Goal: Check status: Check status

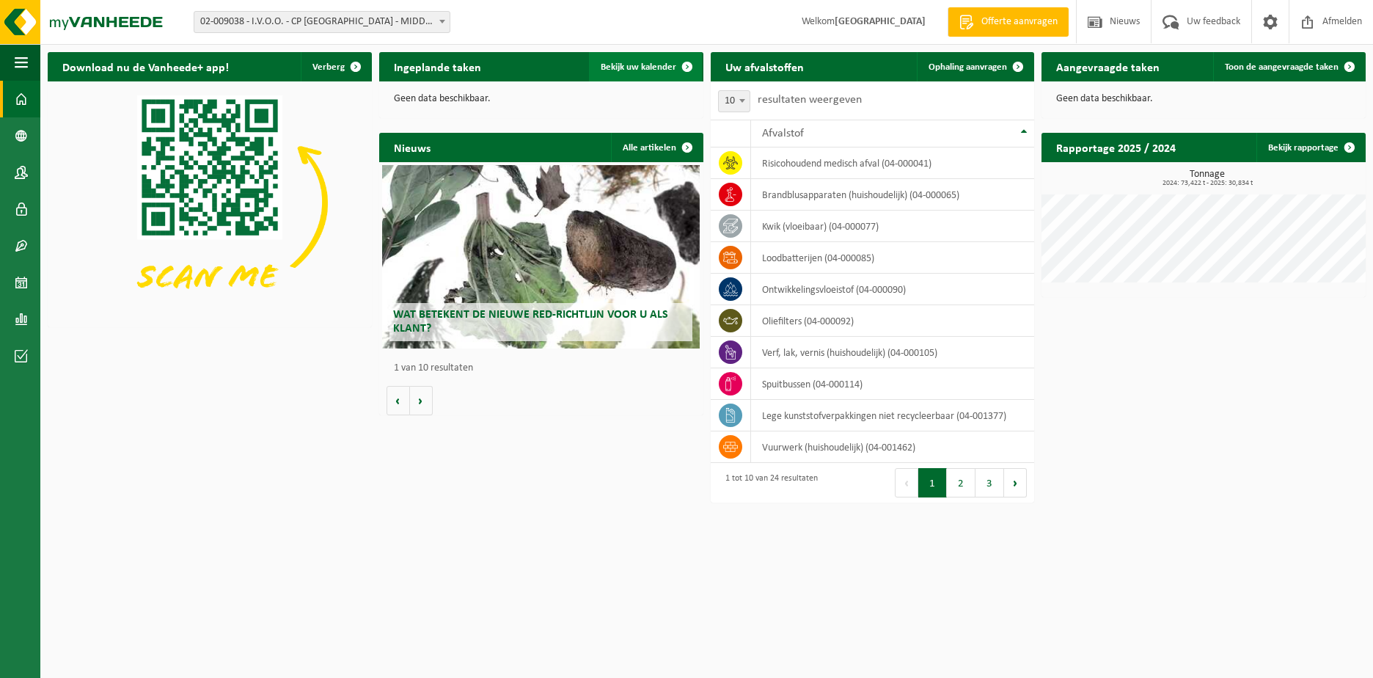
click at [644, 62] on span "Bekijk uw kalender" at bounding box center [639, 67] width 76 height 10
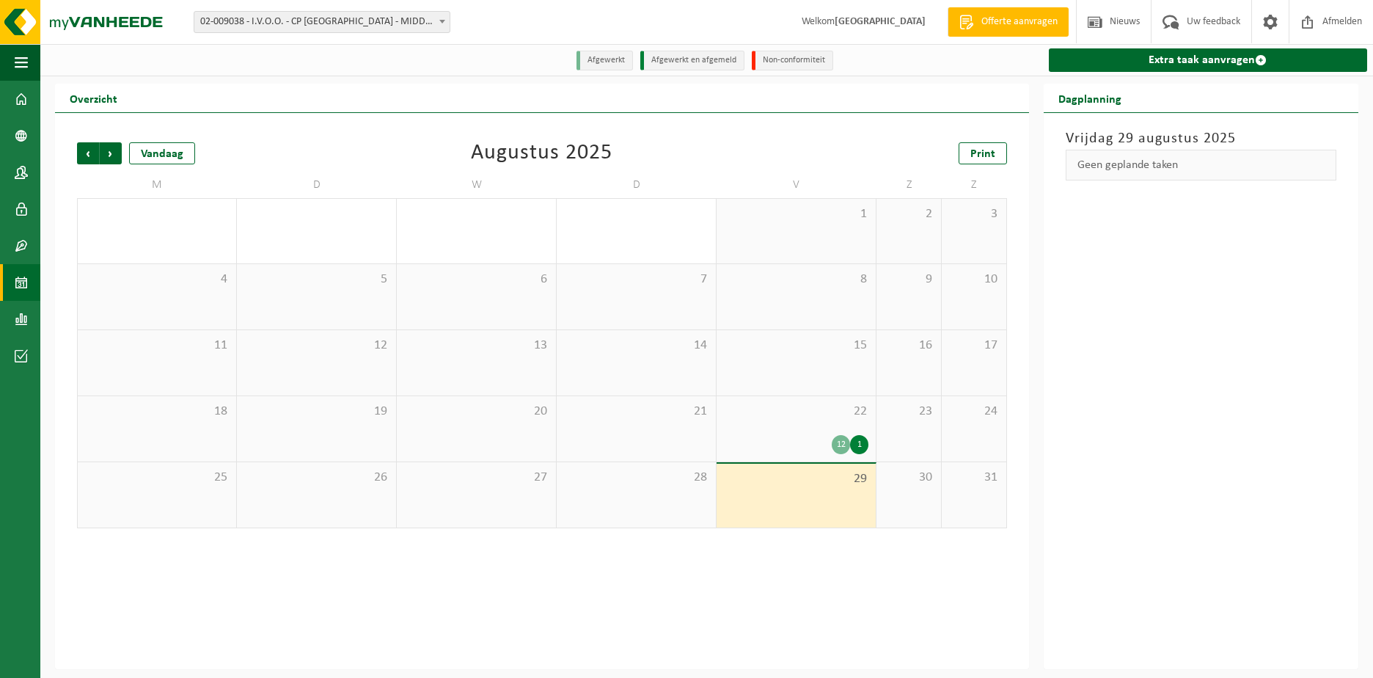
click at [806, 431] on div "22 12 1" at bounding box center [796, 428] width 159 height 65
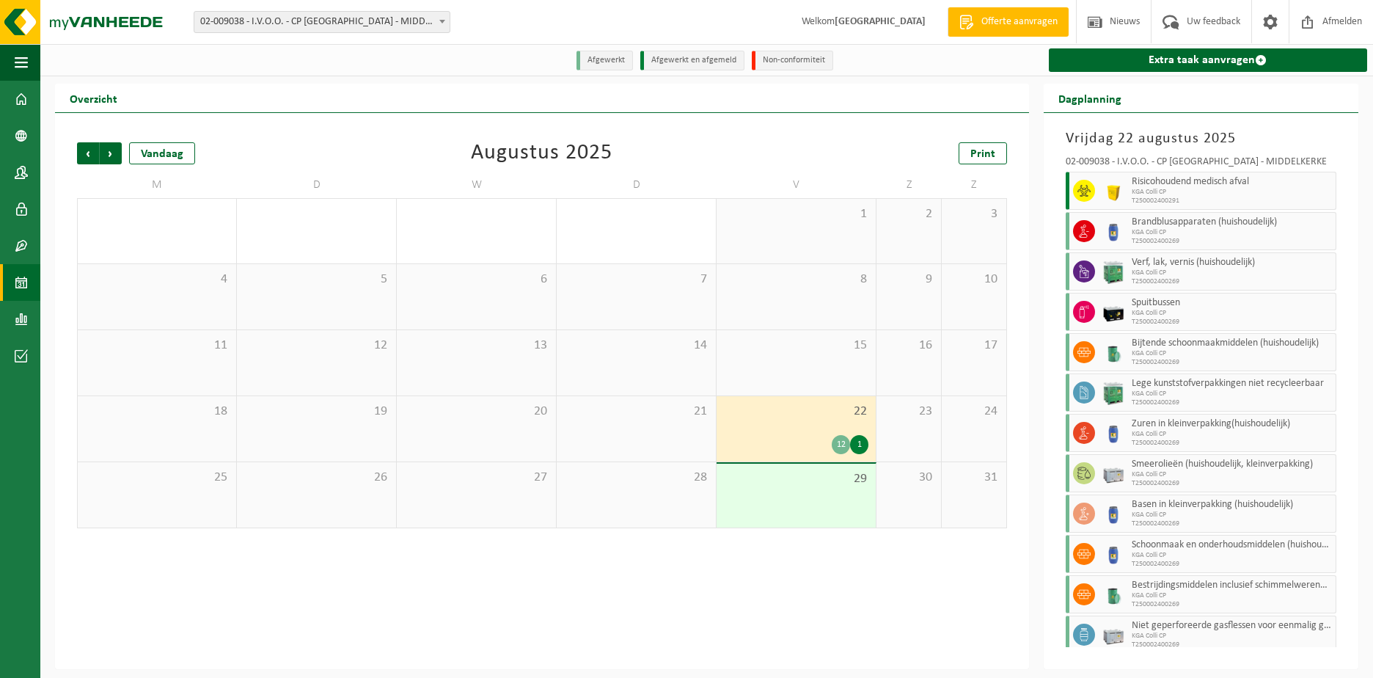
scroll to position [72, 0]
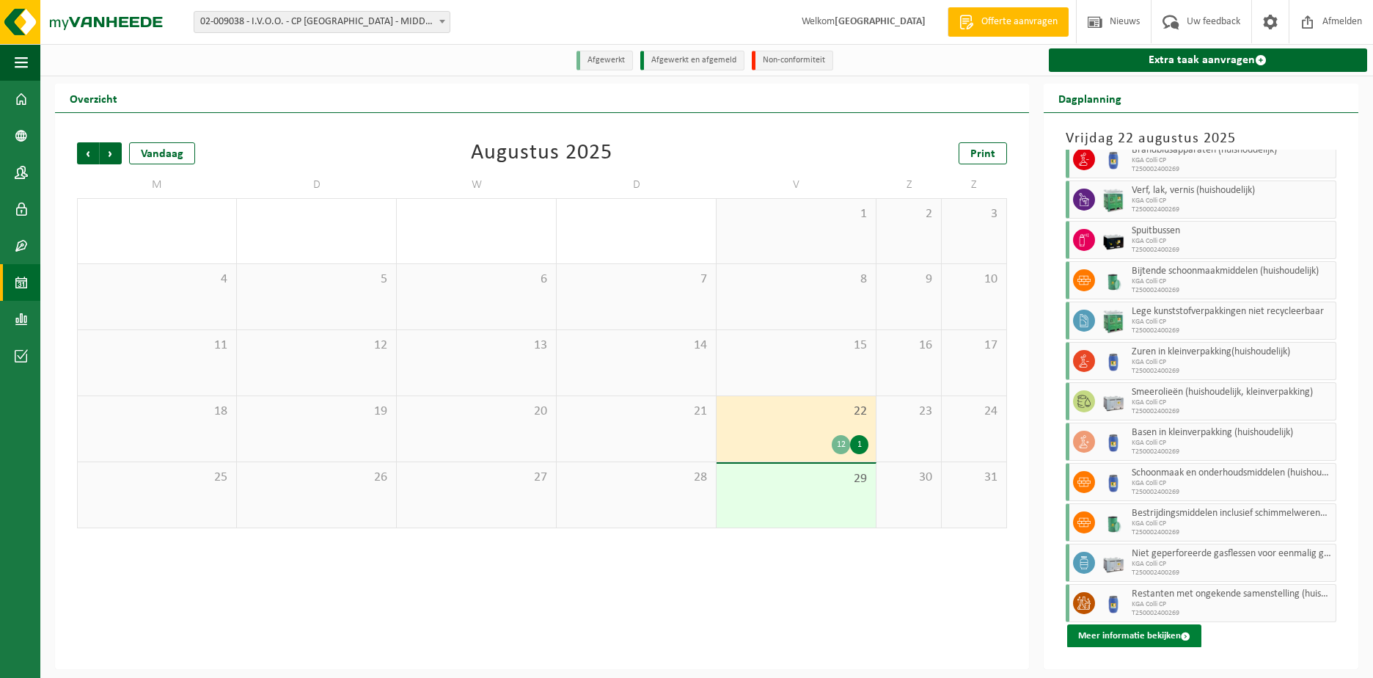
click at [1106, 632] on button "Meer informatie bekijken" at bounding box center [1134, 635] width 134 height 23
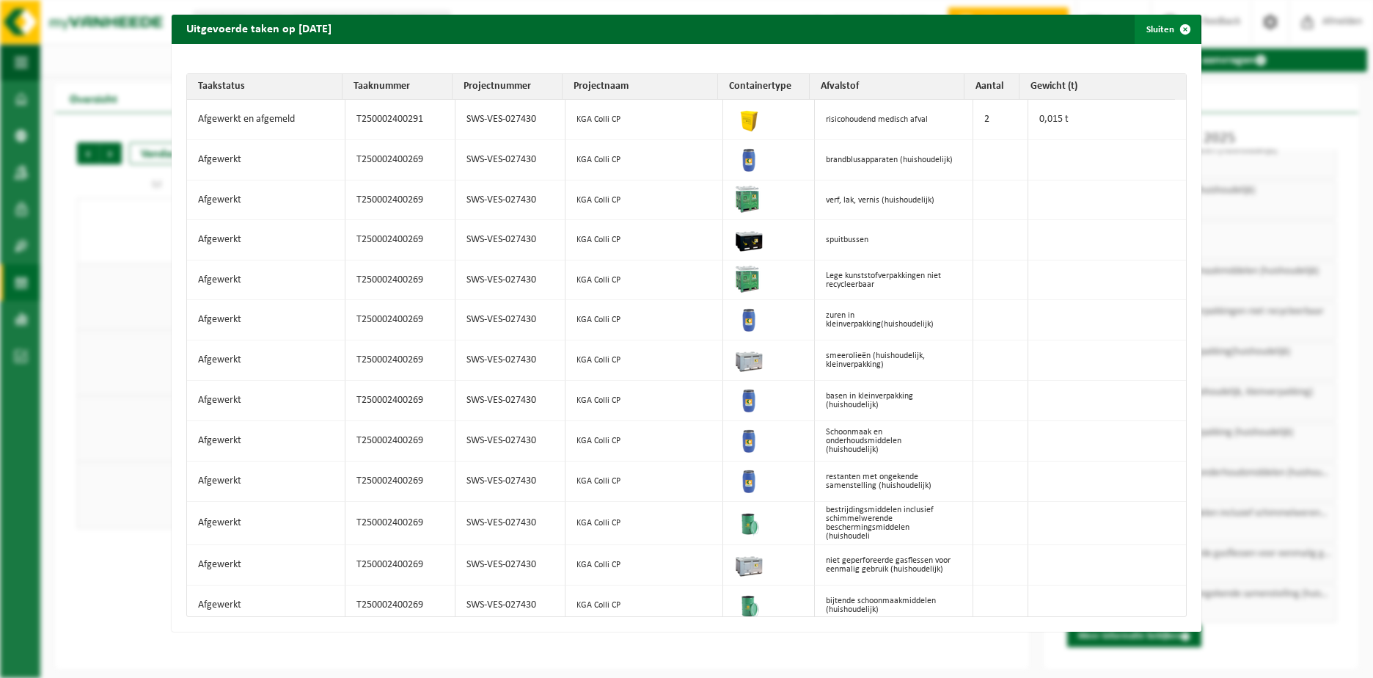
click at [1171, 29] on span "button" at bounding box center [1185, 29] width 29 height 29
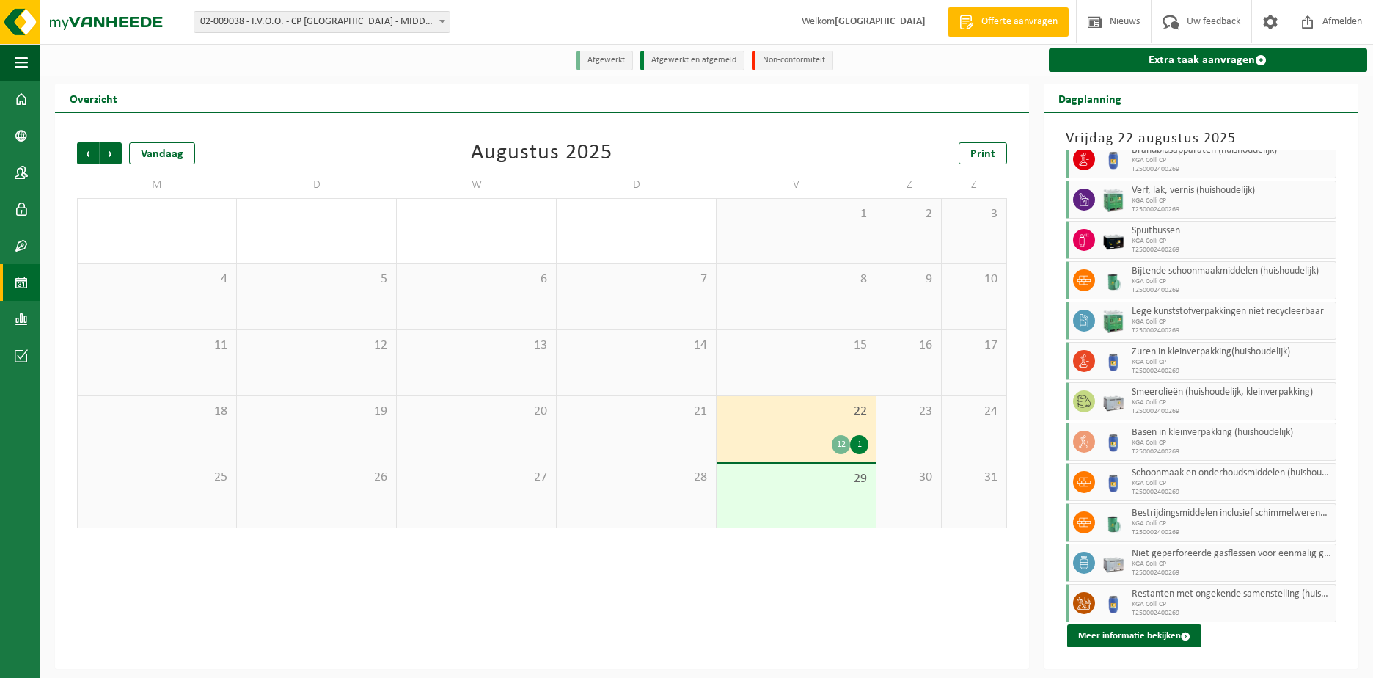
click at [221, 607] on div "Vorige Volgende Vandaag [DATE] Print M D W D V Z Z 28 29 30 31 16 1 2 3 4 5 6 7…" at bounding box center [542, 391] width 974 height 556
click at [1114, 637] on button "Meer informatie bekijken" at bounding box center [1134, 635] width 134 height 23
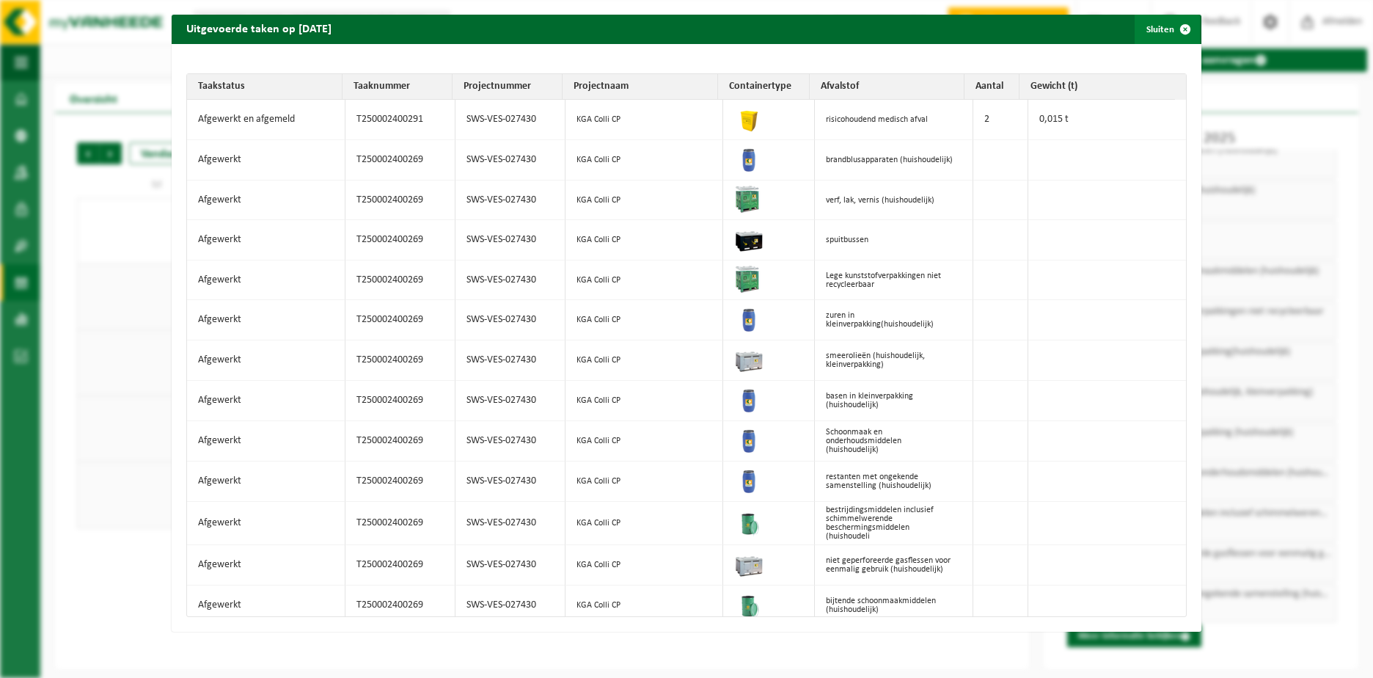
click at [1176, 32] on span "button" at bounding box center [1185, 29] width 29 height 29
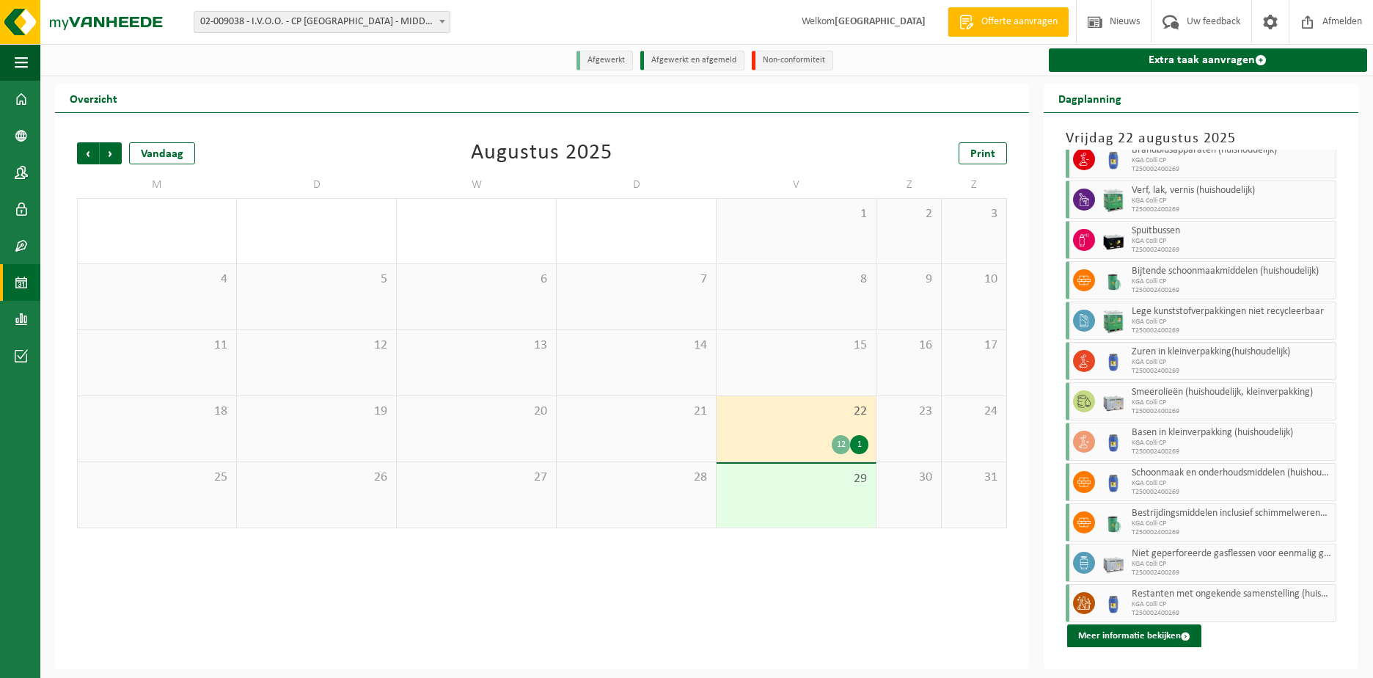
drag, startPoint x: 255, startPoint y: 602, endPoint x: 276, endPoint y: 596, distance: 21.4
click at [268, 599] on div "Vorige Volgende Vandaag [DATE] Print M D W D V Z Z 28 29 30 31 16 1 2 3 4 5 6 7…" at bounding box center [542, 391] width 974 height 556
click at [1340, 17] on span "Afmelden" at bounding box center [1342, 21] width 47 height 43
